Goal: Find specific page/section: Find specific page/section

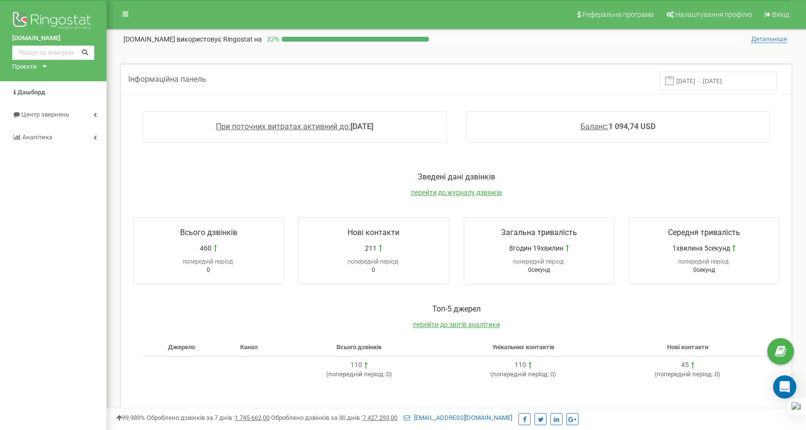
scroll to position [209, 0]
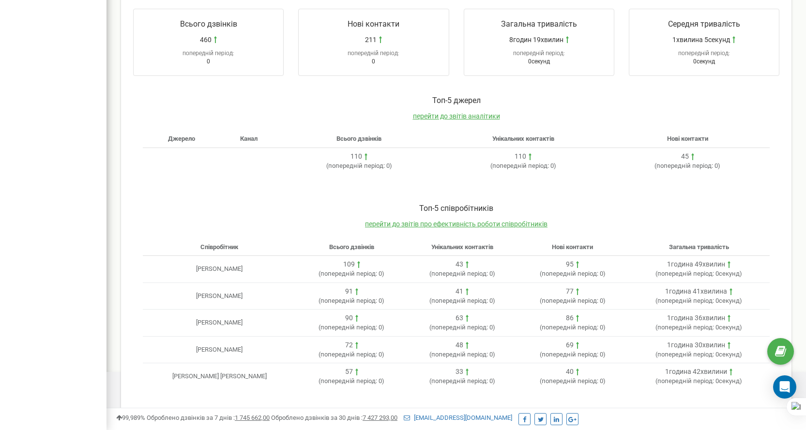
click at [145, 239] on th "Співробітник" at bounding box center [219, 247] width 153 height 17
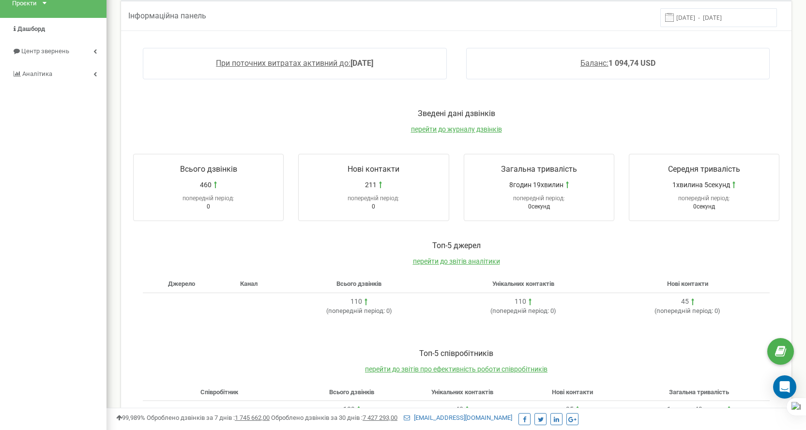
scroll to position [0, 0]
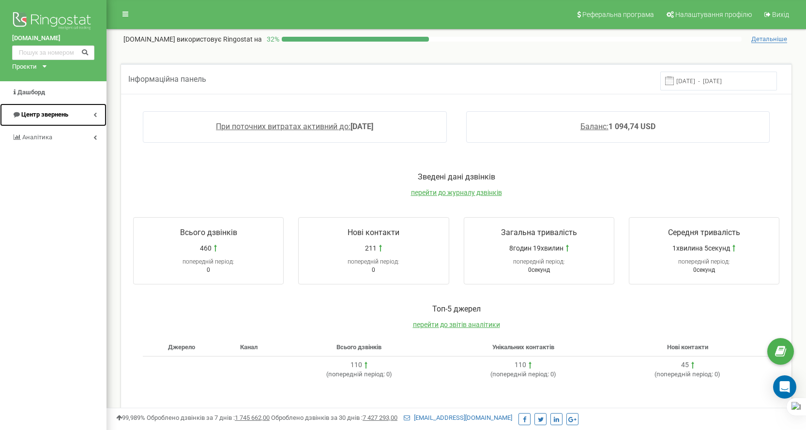
click at [60, 109] on link "Центр звернень" at bounding box center [53, 115] width 107 height 23
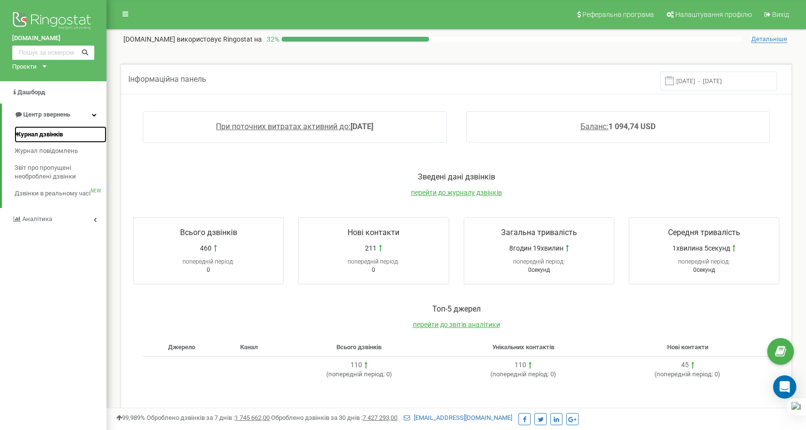
click at [51, 134] on span "Журнал дзвінків" at bounding box center [39, 134] width 48 height 9
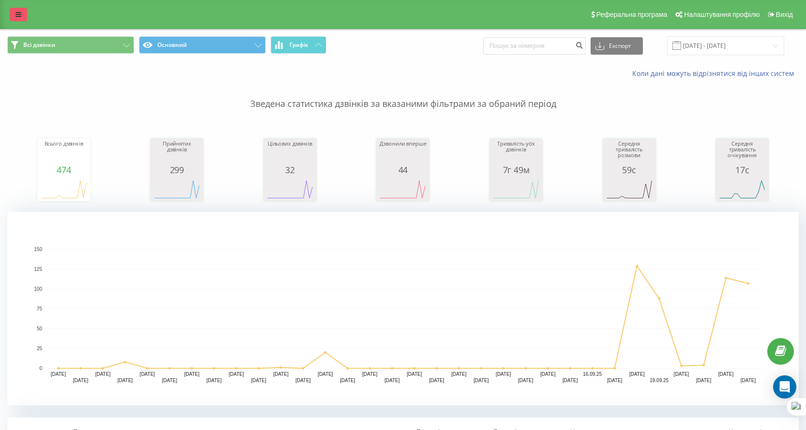
click at [22, 11] on link at bounding box center [18, 15] width 17 height 14
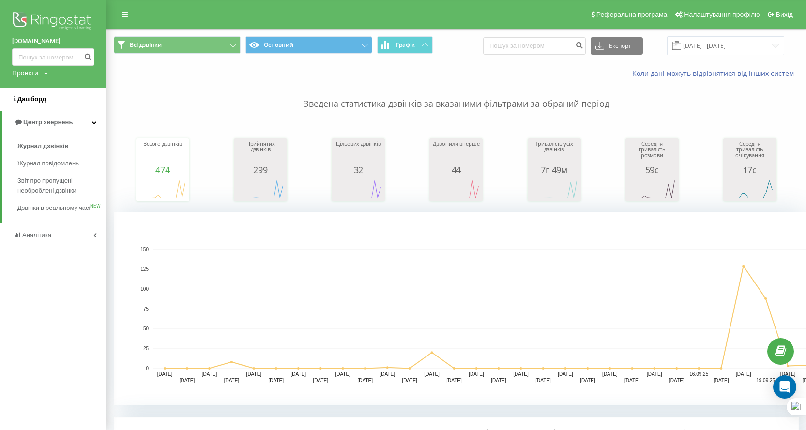
click at [32, 95] on span "Дашборд" at bounding box center [29, 99] width 34 height 10
click at [28, 99] on span "Дашборд" at bounding box center [31, 98] width 29 height 7
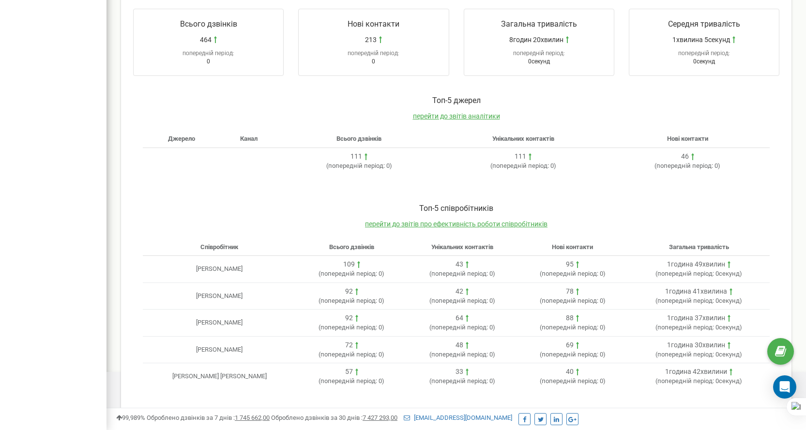
scroll to position [112, 0]
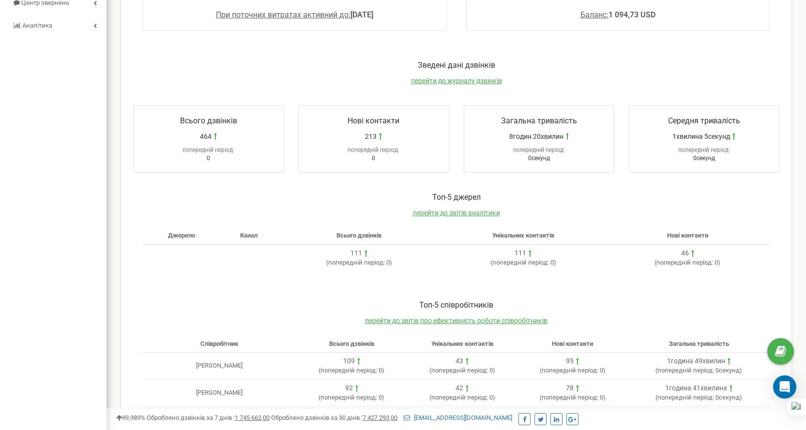
click at [161, 183] on div "Toп-5 джерел перейти до звітів аналітики Джерело Канал Всього дзвінків Унікальн…" at bounding box center [456, 237] width 666 height 108
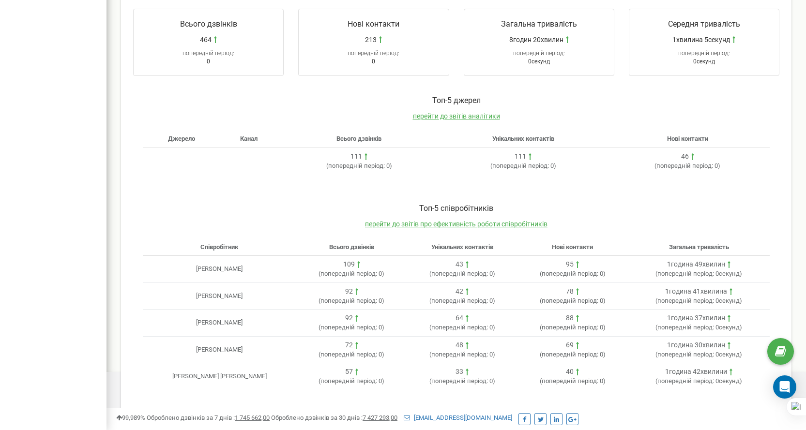
scroll to position [63, 0]
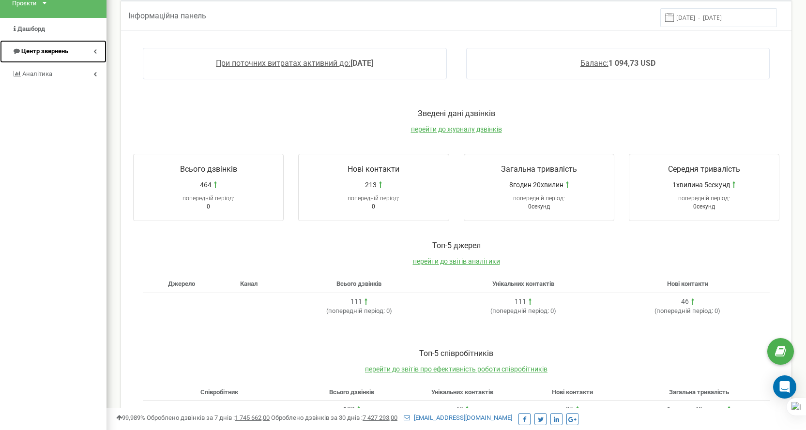
click at [40, 57] on link "Центр звернень" at bounding box center [53, 51] width 107 height 23
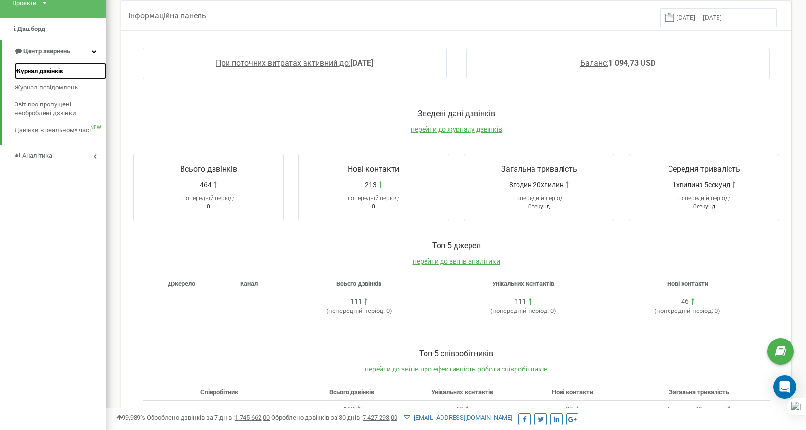
click at [46, 71] on span "Журнал дзвінків" at bounding box center [39, 71] width 48 height 9
